Goal: Task Accomplishment & Management: Manage account settings

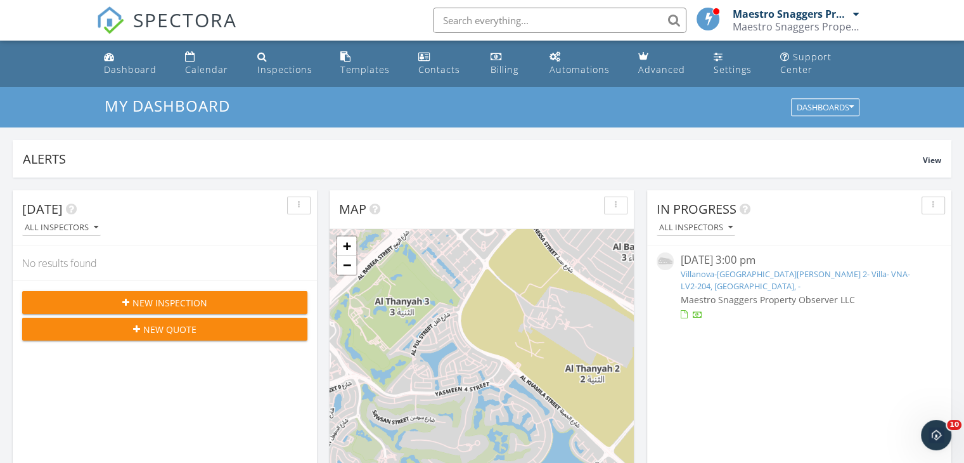
click at [755, 272] on link "Villanova-La Violeta 2- Villa- VNA-LV2-204, Dubai, -" at bounding box center [795, 279] width 230 height 23
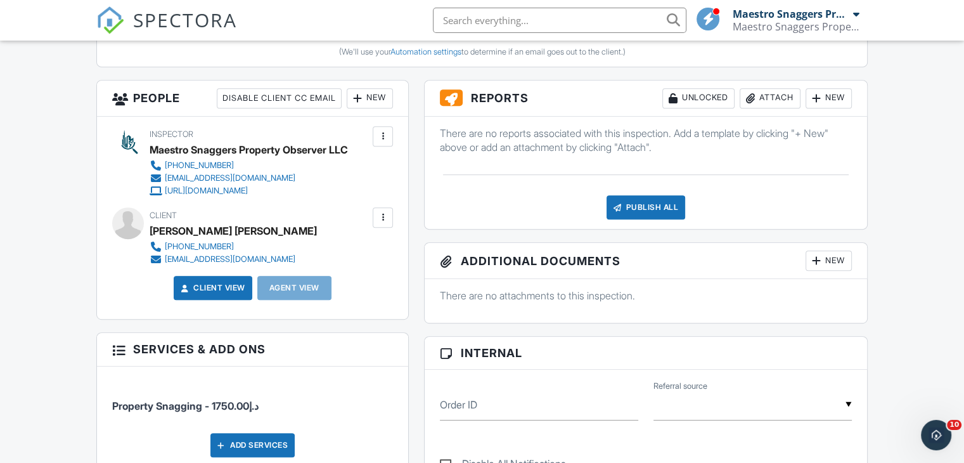
click at [651, 209] on div "Publish All" at bounding box center [646, 207] width 79 height 24
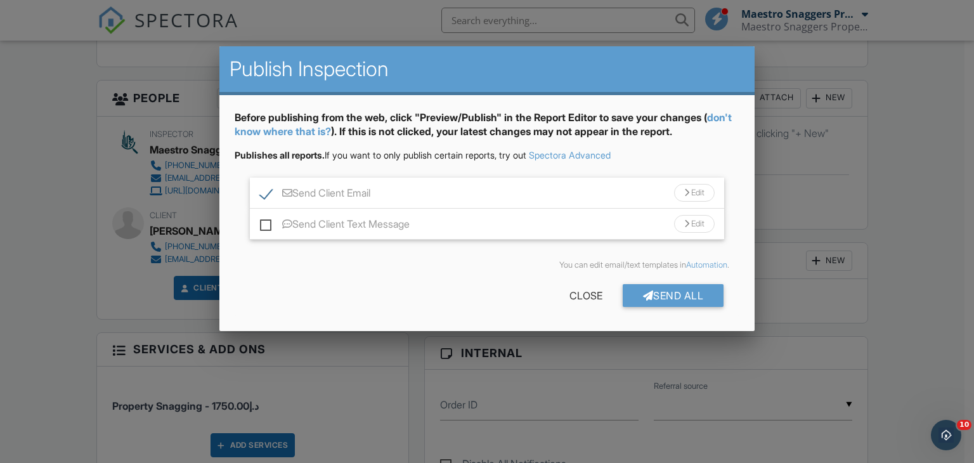
click at [299, 193] on label "Send Client Email" at bounding box center [315, 195] width 110 height 16
checkbox input "false"
click at [666, 294] on div "Send All" at bounding box center [673, 295] width 101 height 23
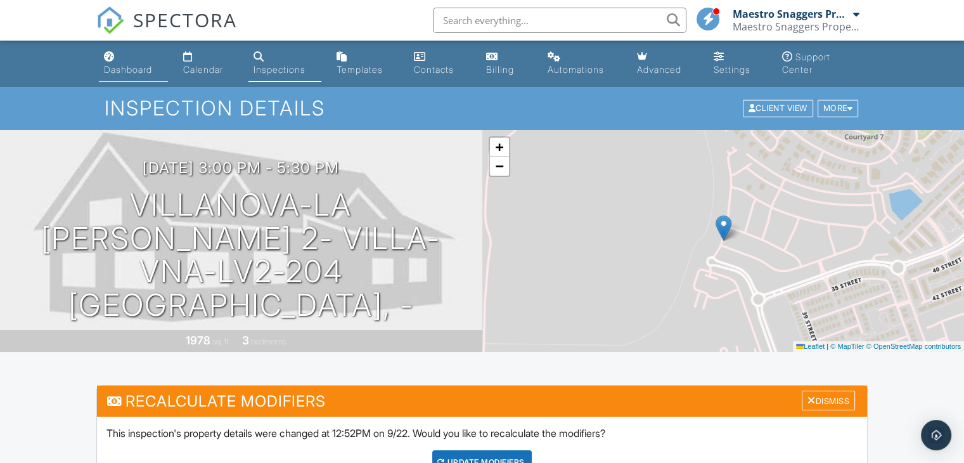
click at [127, 64] on div "Dashboard" at bounding box center [128, 69] width 48 height 11
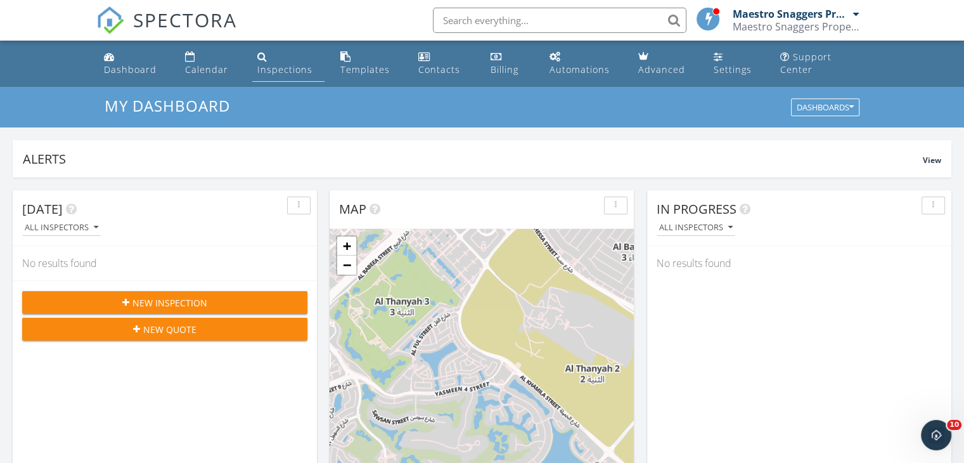
click at [270, 70] on div "Inspections" at bounding box center [284, 69] width 55 height 12
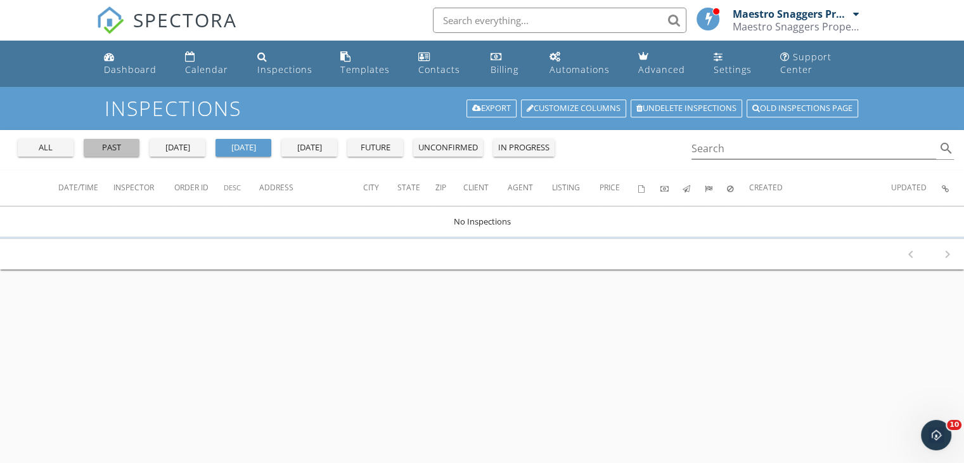
click at [109, 146] on div "past" at bounding box center [112, 147] width 46 height 13
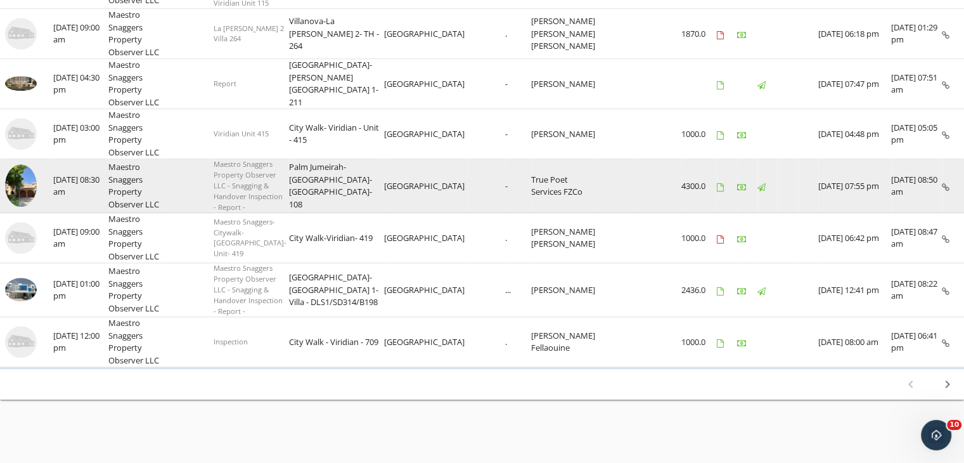
scroll to position [1438, 0]
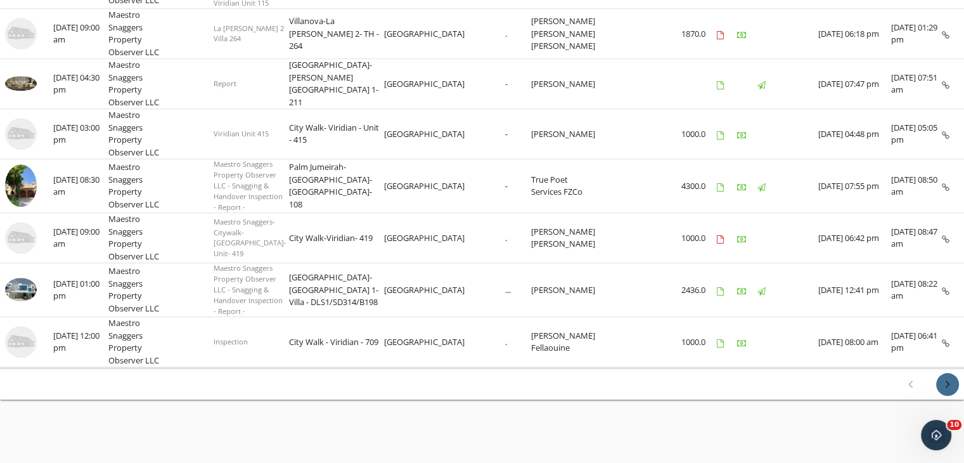
click at [944, 387] on icon "chevron_right" at bounding box center [947, 384] width 15 height 15
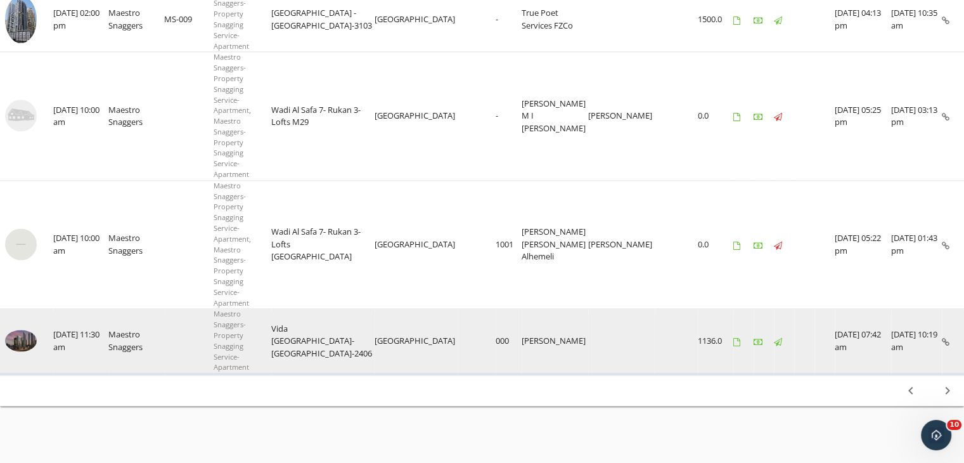
scroll to position [1626, 0]
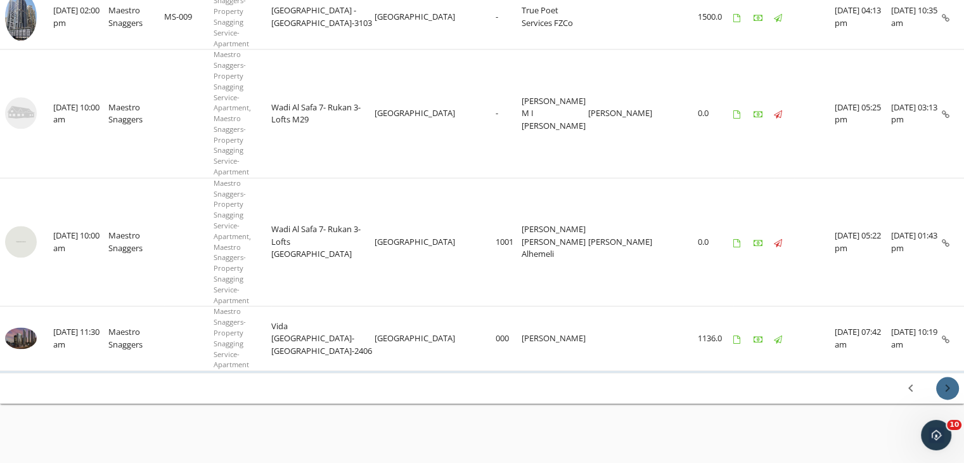
click at [949, 380] on icon "chevron_right" at bounding box center [947, 387] width 15 height 15
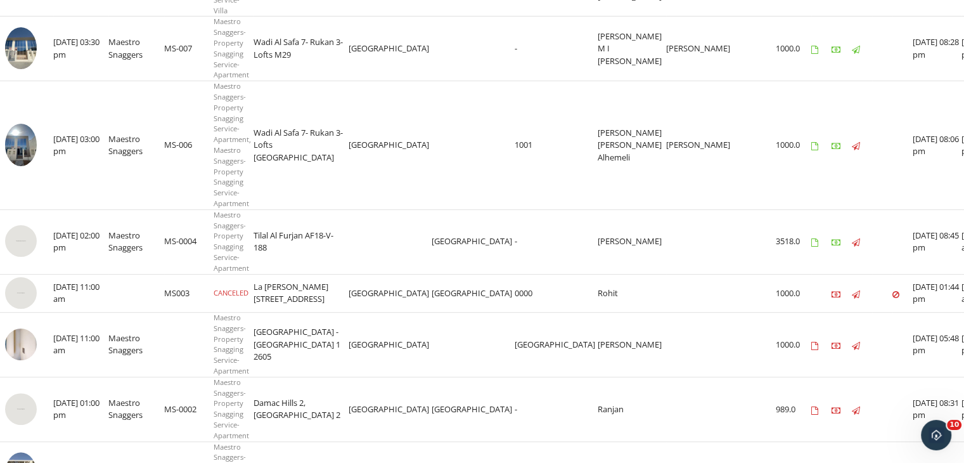
scroll to position [693, 0]
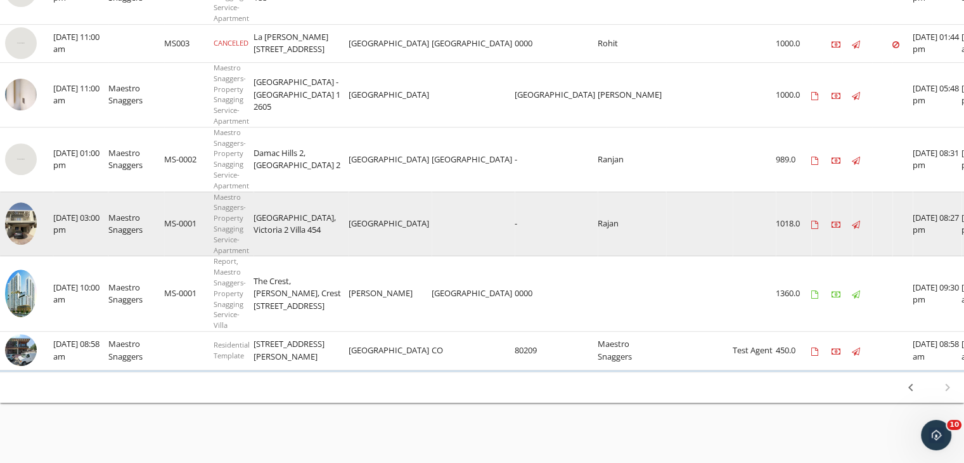
click at [32, 225] on img at bounding box center [21, 223] width 32 height 42
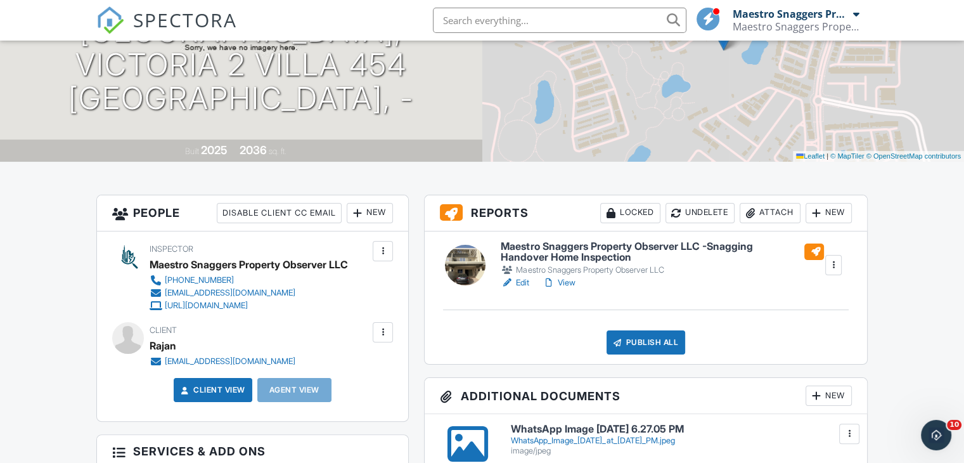
click at [573, 282] on link "View" at bounding box center [558, 282] width 33 height 13
